Goal: Complete application form

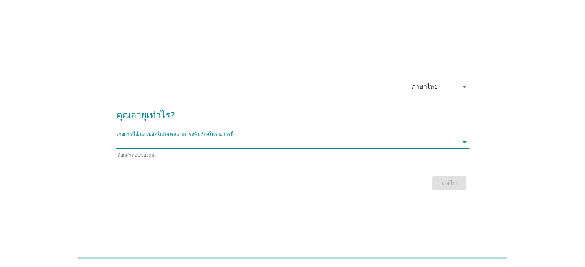
click at [316, 138] on input "รายการนี้เป็นแบบอัตโนมัติ คุณสามารถพิมพ์ลงในรายการนี้" at bounding box center [287, 142] width 343 height 12
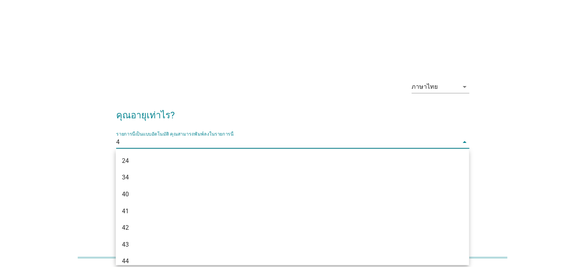
type input "46"
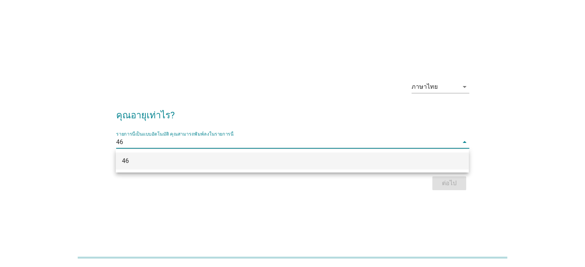
click at [307, 159] on div "46" at bounding box center [278, 161] width 313 height 9
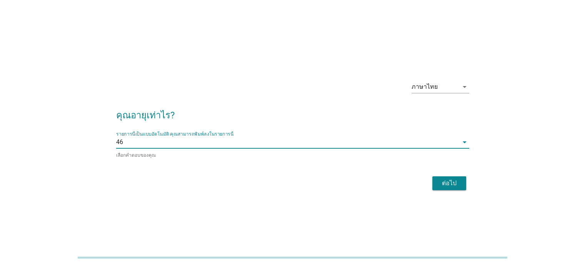
click at [444, 184] on div "ต่อไป" at bounding box center [450, 183] width 22 height 9
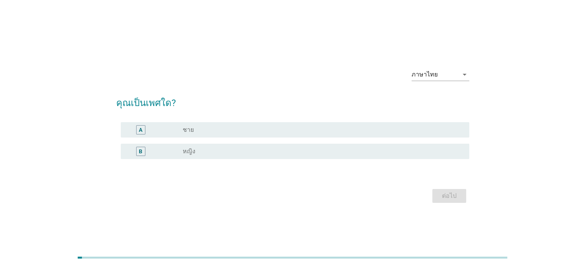
click at [209, 148] on div "radio_button_unchecked หญิง" at bounding box center [320, 152] width 274 height 8
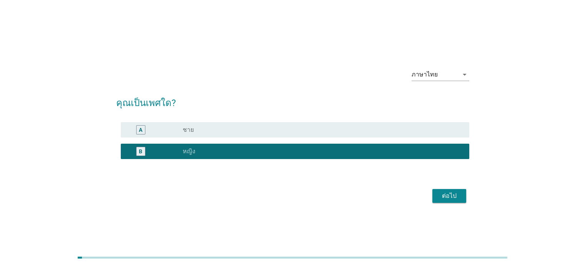
click at [441, 196] on div "ต่อไป" at bounding box center [450, 196] width 22 height 9
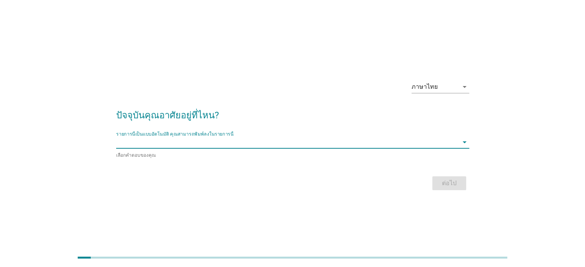
click at [260, 147] on input "รายการนี้เป็นแบบอัตโนมัติ คุณสามารถพิมพ์ลงในรายการนี้" at bounding box center [287, 142] width 343 height 12
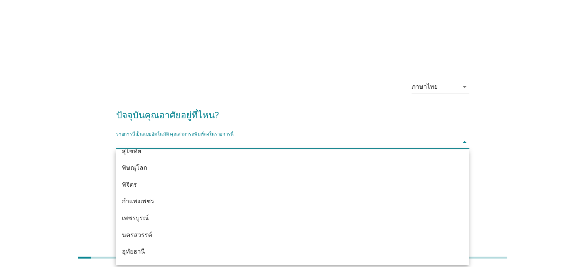
scroll to position [616, 0]
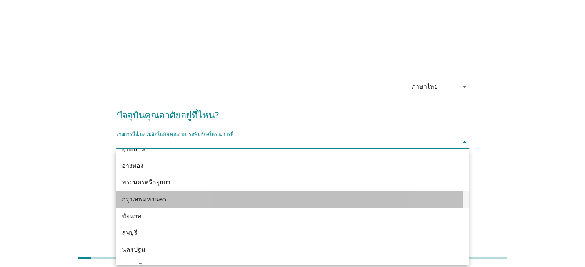
click at [236, 207] on div "กรุงเทพมหานคร" at bounding box center [292, 199] width 353 height 17
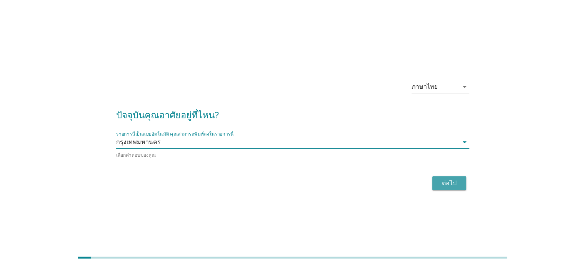
click at [451, 180] on div "ต่อไป" at bounding box center [450, 183] width 22 height 9
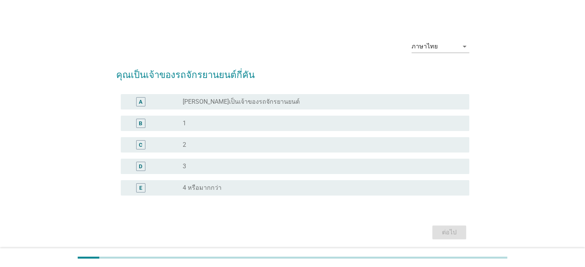
click at [214, 119] on div "radio_button_unchecked 1" at bounding box center [323, 123] width 280 height 9
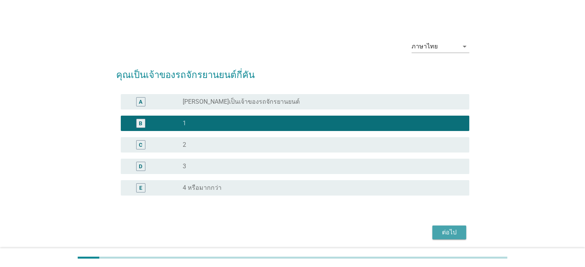
click at [442, 231] on div "ต่อไป" at bounding box center [450, 232] width 22 height 9
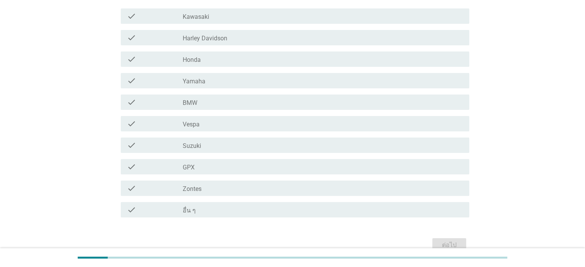
scroll to position [102, 0]
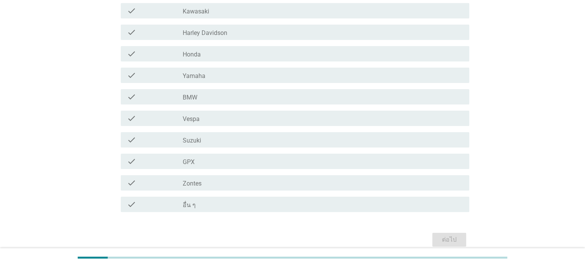
click at [271, 52] on div "check_box_outline_blank Honda" at bounding box center [323, 53] width 280 height 9
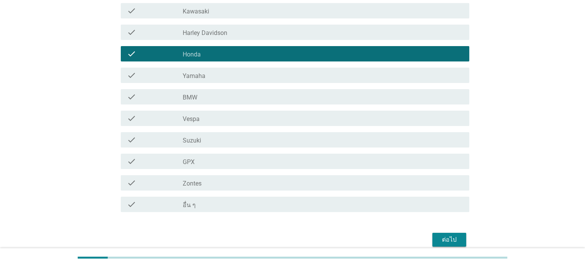
click at [441, 234] on button "ต่อไป" at bounding box center [450, 240] width 34 height 14
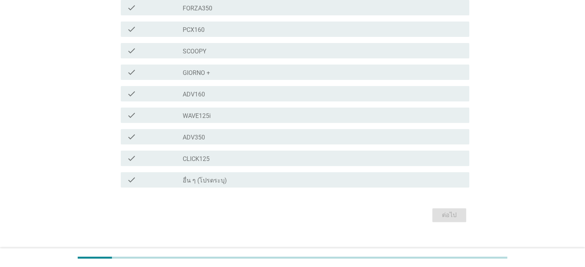
scroll to position [216, 0]
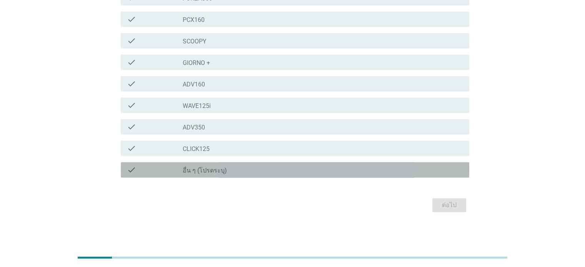
click at [282, 171] on div "check_box_outline_blank อื่น ๆ (โปรดระบุ)" at bounding box center [323, 169] width 280 height 9
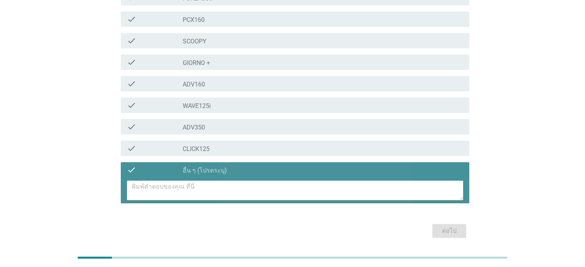
click at [411, 184] on textarea at bounding box center [298, 191] width 332 height 20
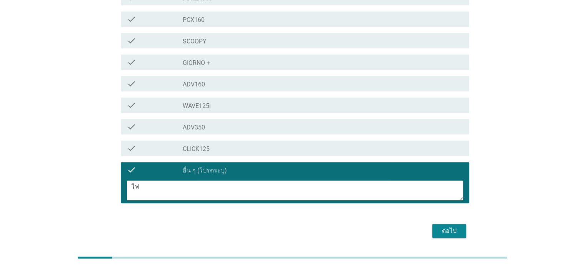
type textarea "ไ"
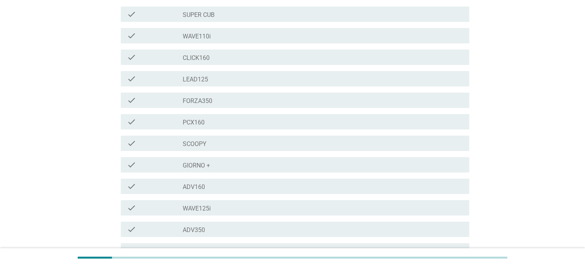
scroll to position [10, 0]
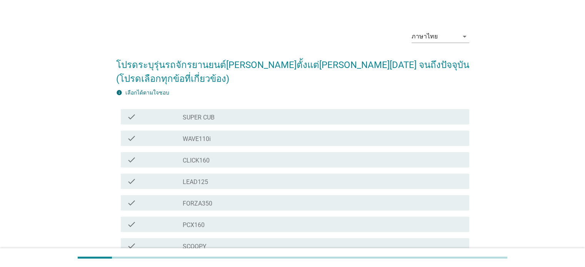
click at [261, 132] on div "check check_box_outline_blank WAVE110i" at bounding box center [295, 138] width 349 height 15
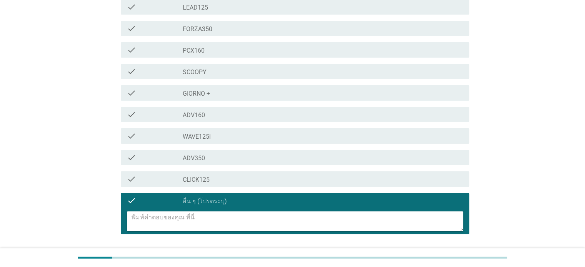
scroll to position [216, 0]
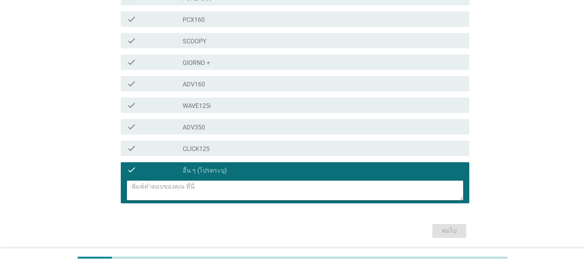
click at [503, 161] on div "ภาษาไทย arrow_drop_down โปรดระบุรุ่นรถจักรยานยนต์[PERSON_NAME]ตั้งแต่[PERSON_NA…" at bounding box center [292, 30] width 548 height 434
click at [457, 231] on div "ต่อไป" at bounding box center [292, 231] width 353 height 18
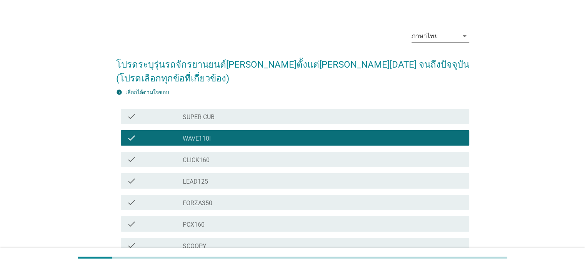
scroll to position [10, 0]
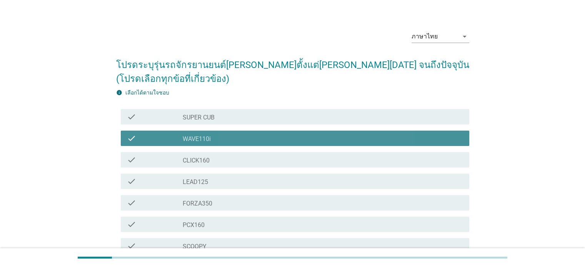
click at [218, 144] on div "check check_box_outline_blank WAVE110i" at bounding box center [295, 138] width 349 height 15
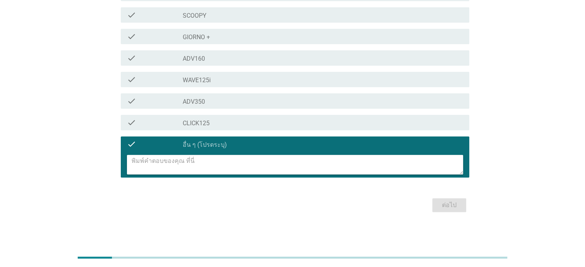
click at [226, 139] on div "check check_box_outline_blank อื่น ๆ (โปรดระบุ)" at bounding box center [295, 144] width 349 height 15
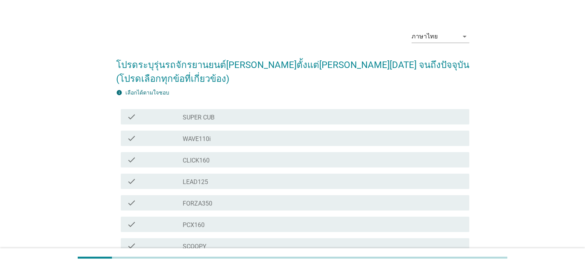
click at [217, 134] on div "check_box_outline_blank WAVE110i" at bounding box center [323, 138] width 280 height 9
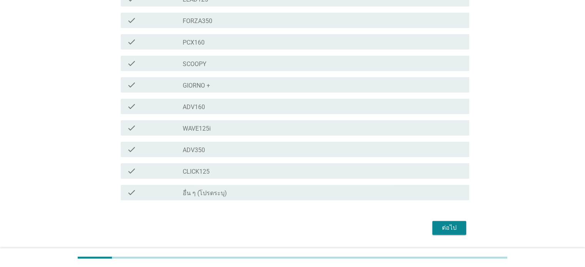
scroll to position [216, 0]
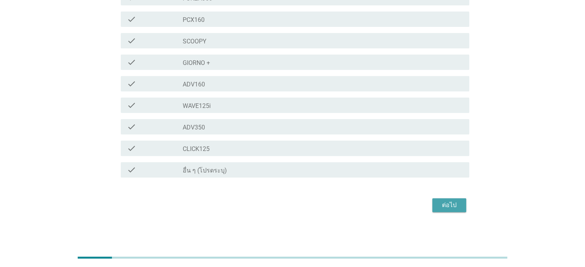
click at [443, 199] on button "ต่อไป" at bounding box center [450, 206] width 34 height 14
